Goal: Register for event/course

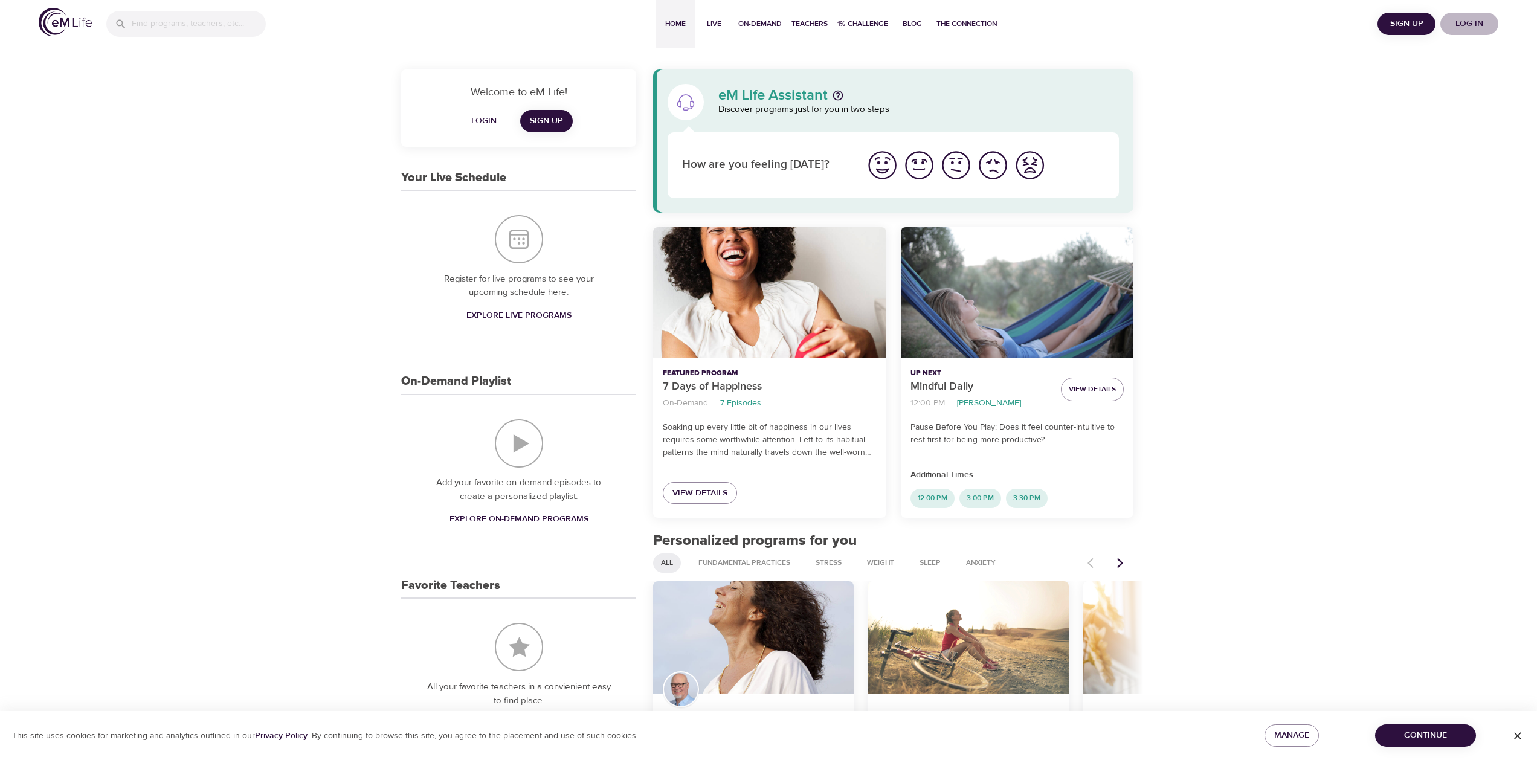
click at [1467, 27] on span "Log in" at bounding box center [1469, 23] width 48 height 15
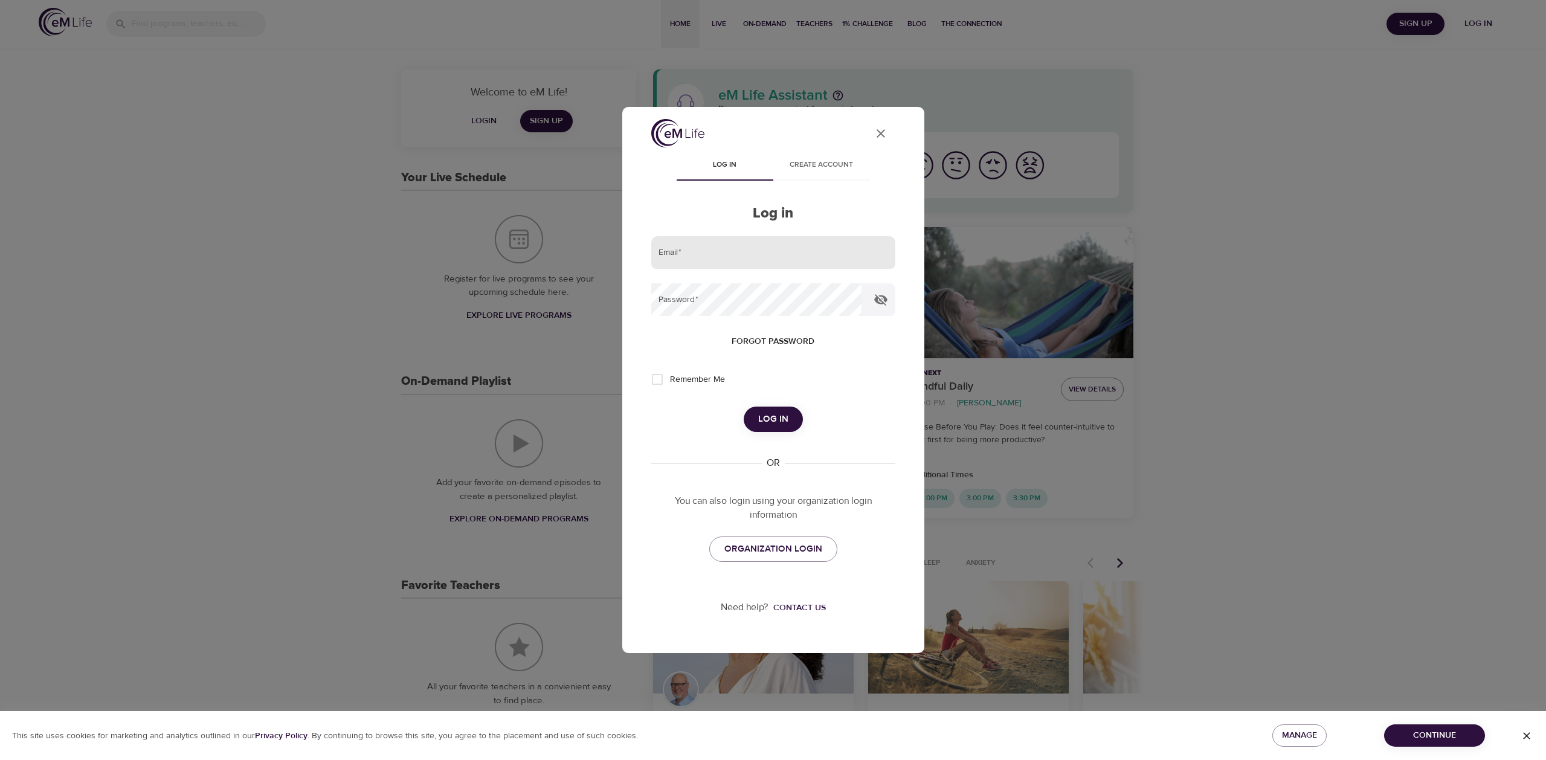
type input "[PERSON_NAME][EMAIL_ADDRESS][DOMAIN_NAME]"
click at [696, 384] on span "Remember Me" at bounding box center [697, 379] width 55 height 13
click at [670, 384] on input "Remember Me" at bounding box center [657, 379] width 25 height 25
checkbox input "true"
click at [779, 421] on span "Log in" at bounding box center [773, 420] width 30 height 16
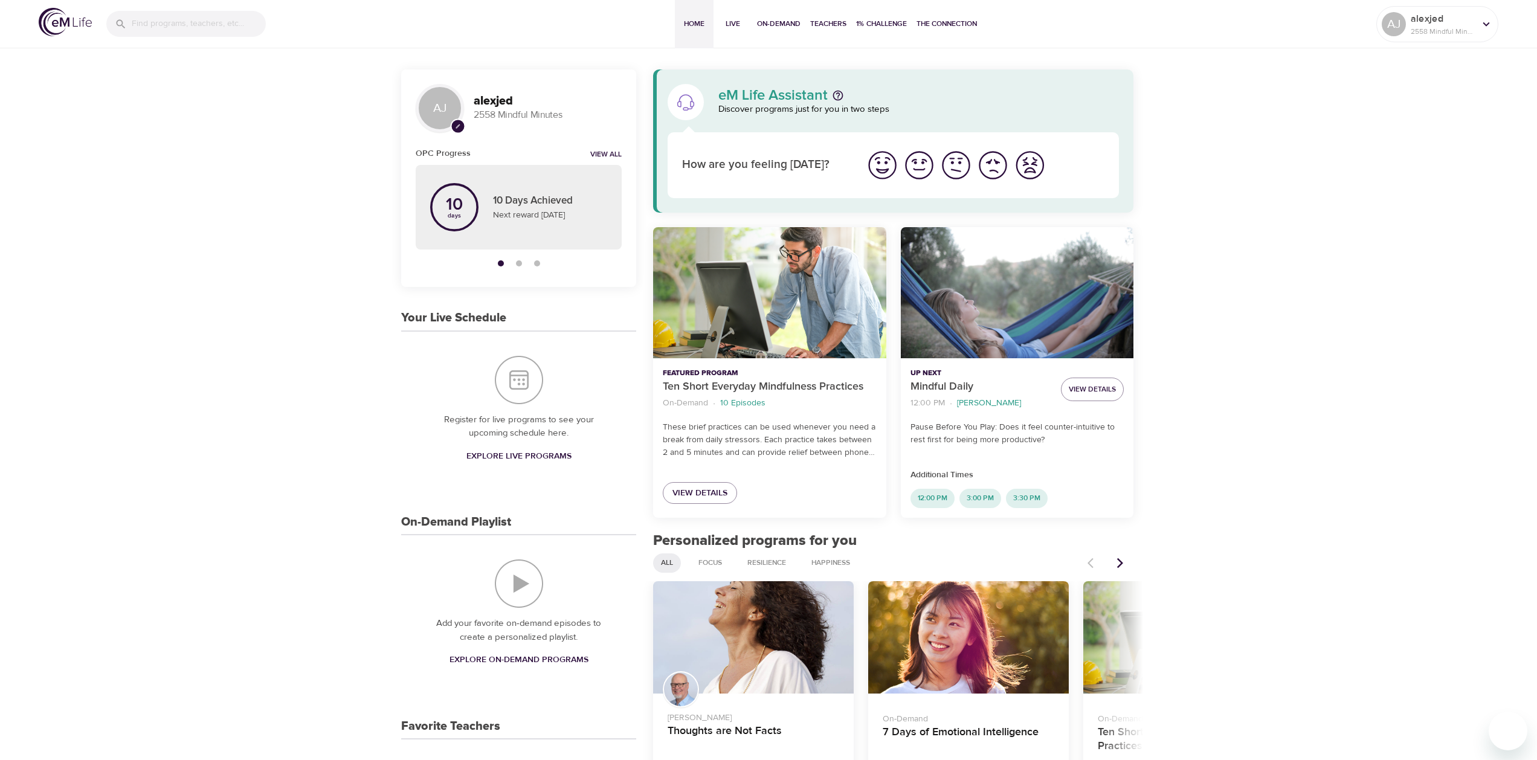
click at [496, 457] on span "Explore Live Programs" at bounding box center [519, 456] width 105 height 15
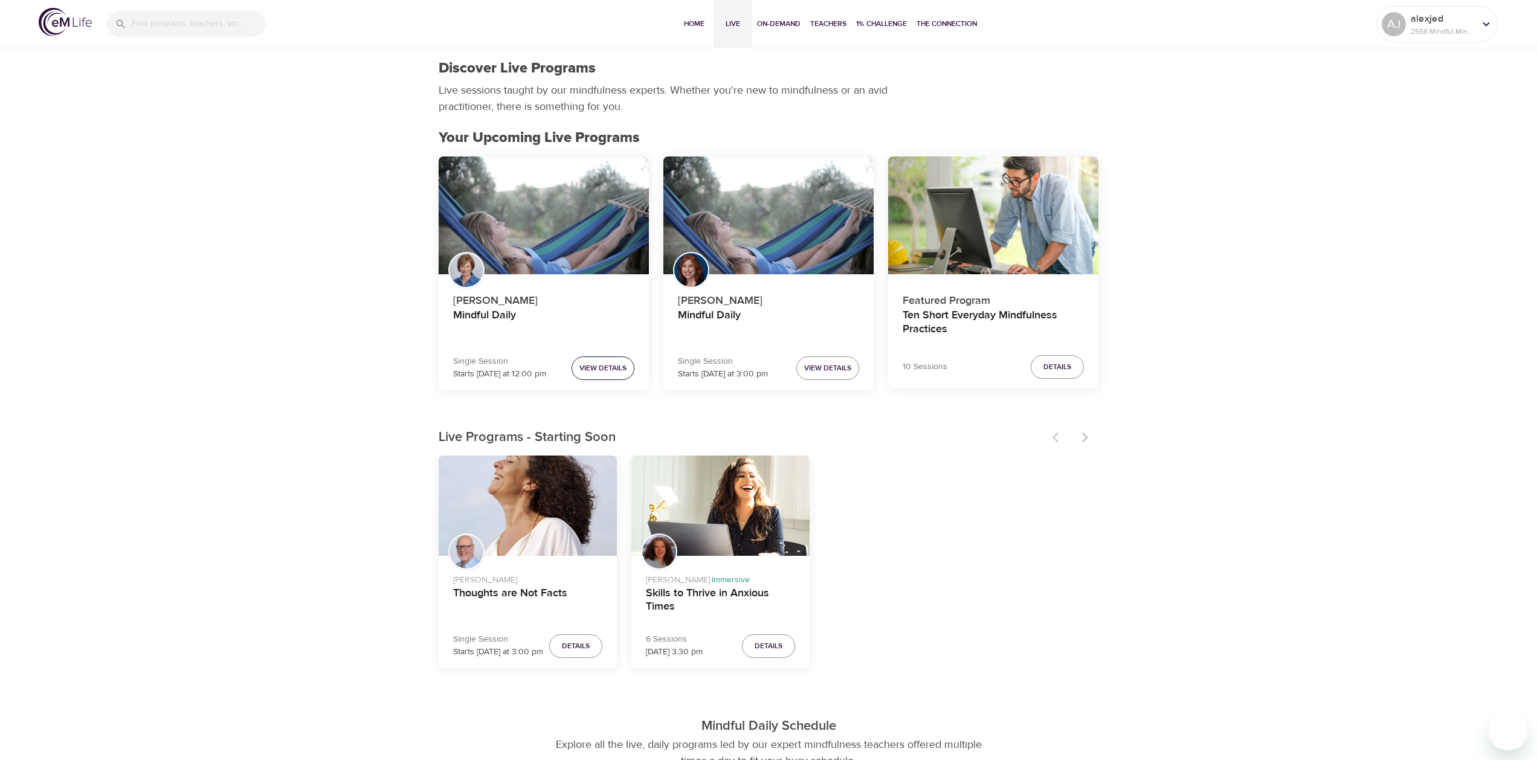
click at [604, 372] on span "View Details" at bounding box center [603, 368] width 47 height 13
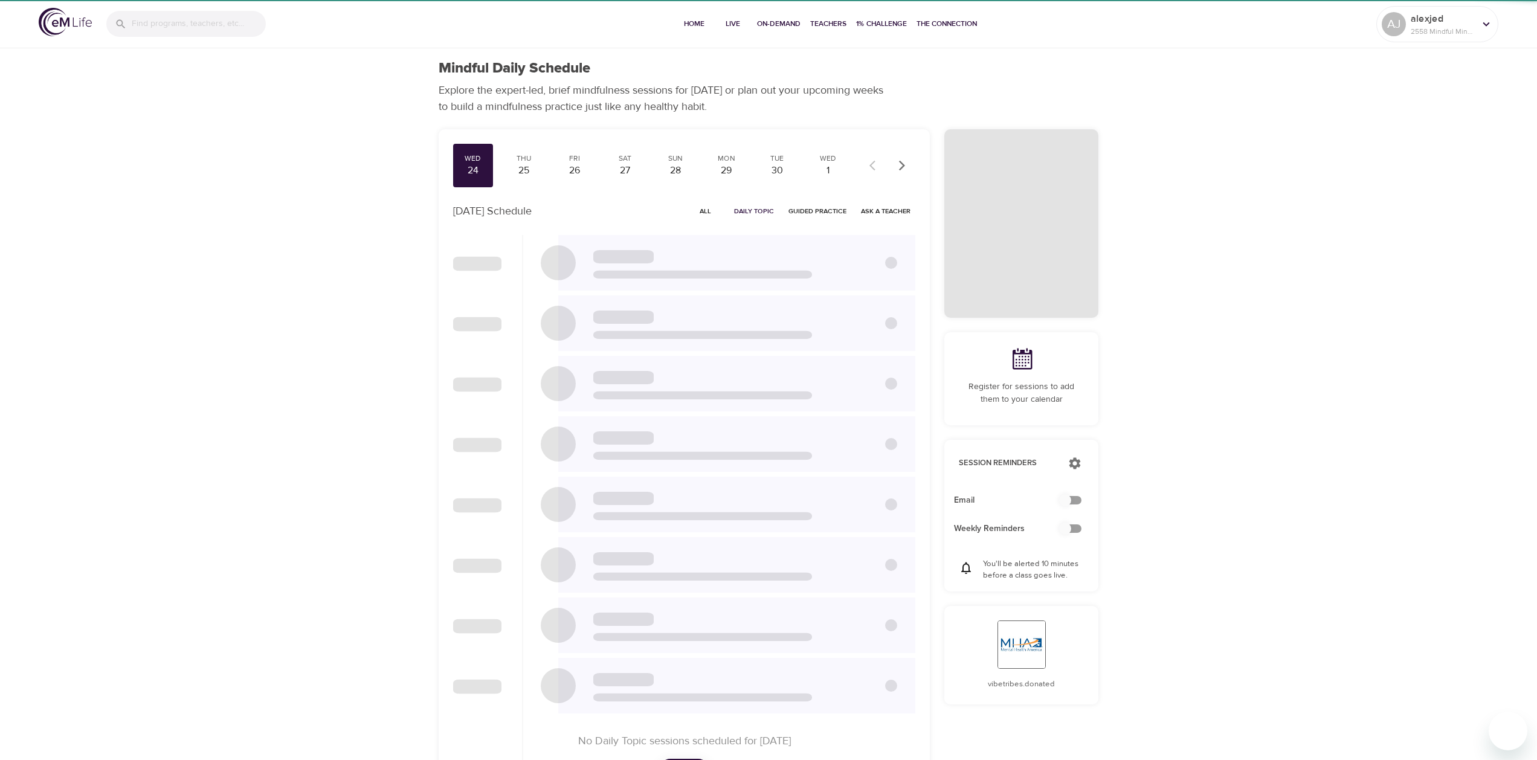
checkbox input "true"
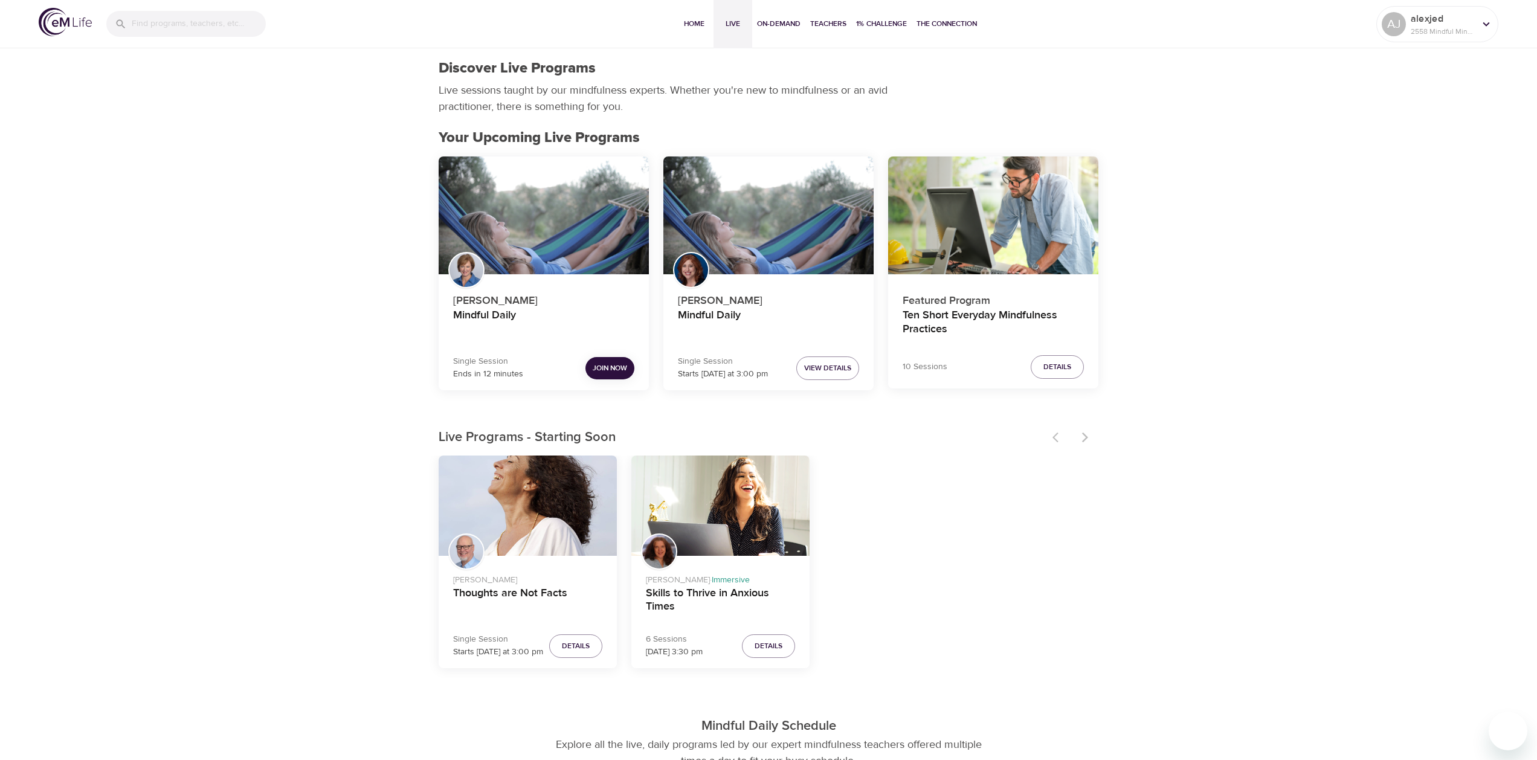
click at [600, 366] on span "Join Now" at bounding box center [610, 368] width 34 height 13
